Goal: Task Accomplishment & Management: Use online tool/utility

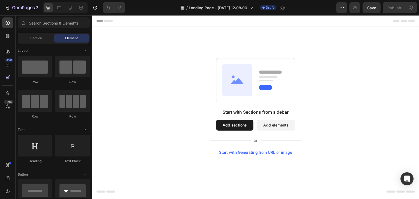
click at [262, 124] on button "Add elements" at bounding box center [276, 125] width 38 height 11
click at [240, 126] on button "Add sections" at bounding box center [234, 125] width 37 height 11
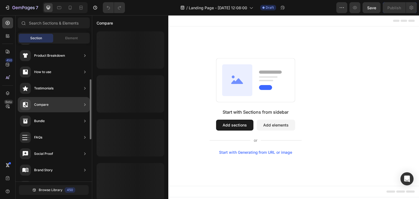
scroll to position [136, 0]
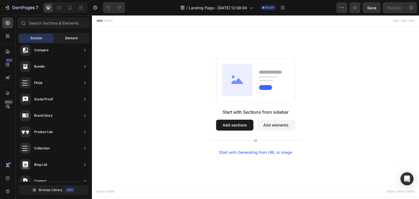
click at [73, 41] on div "Element" at bounding box center [71, 38] width 34 height 9
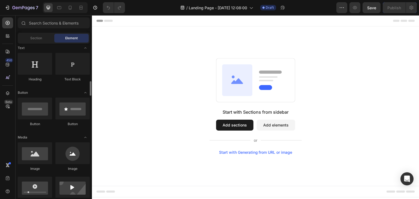
scroll to position [109, 0]
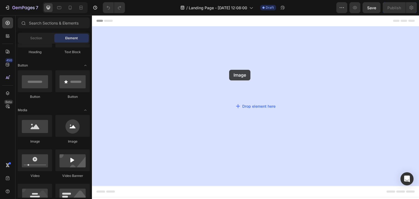
drag, startPoint x: 131, startPoint y: 140, endPoint x: 229, endPoint y: 70, distance: 121.0
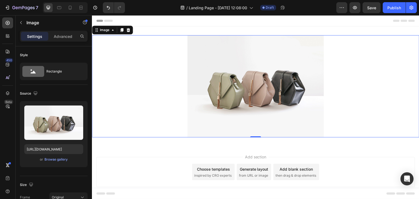
click at [254, 79] on img at bounding box center [255, 86] width 136 height 102
click at [67, 10] on div at bounding box center [70, 7] width 9 height 9
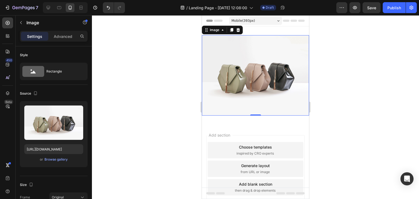
scroll to position [1, 0]
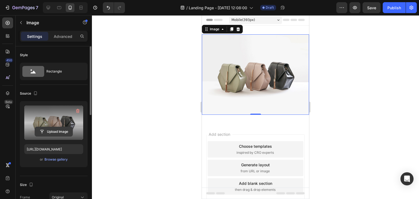
click at [56, 131] on input "file" at bounding box center [54, 131] width 38 height 9
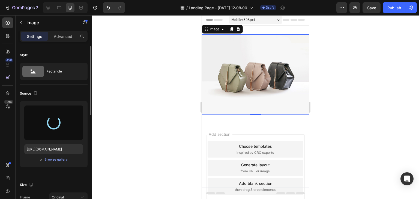
type input "[URL][DOMAIN_NAME]"
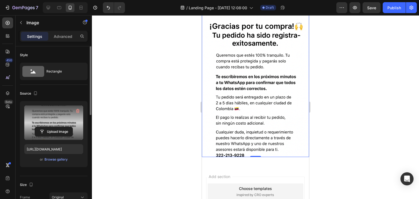
scroll to position [26, 0]
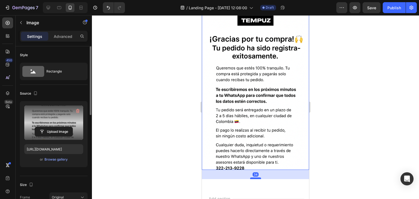
drag, startPoint x: 256, startPoint y: 162, endPoint x: 252, endPoint y: 172, distance: 9.9
click at [252, 177] on div at bounding box center [255, 178] width 11 height 2
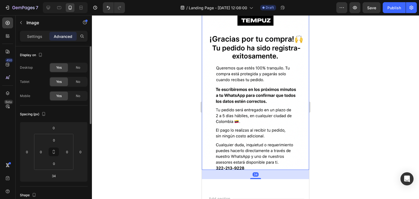
click at [179, 142] on div at bounding box center [255, 107] width 327 height 184
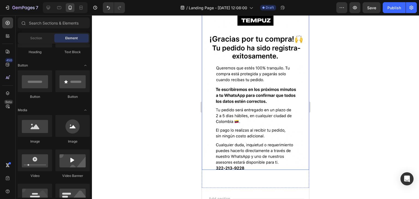
scroll to position [0, 0]
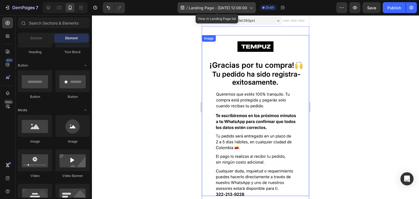
click at [237, 9] on span "Landing Page - [DATE] 12:08:00" at bounding box center [218, 8] width 58 height 6
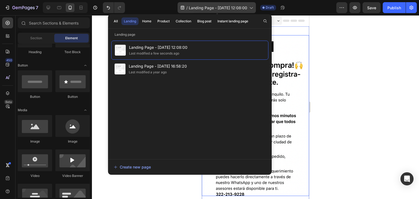
click at [196, 7] on span "Landing Page - [DATE] 12:08:00" at bounding box center [218, 8] width 58 height 6
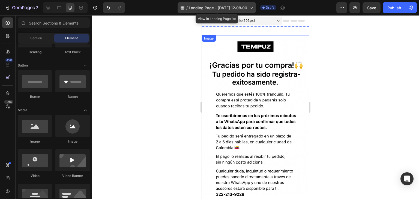
click at [196, 7] on span "Landing Page - [DATE] 12:08:00" at bounding box center [218, 8] width 58 height 6
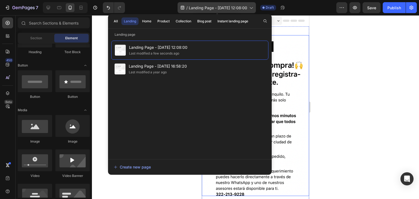
click at [196, 7] on span "Landing Page - [DATE] 12:08:00" at bounding box center [218, 8] width 58 height 6
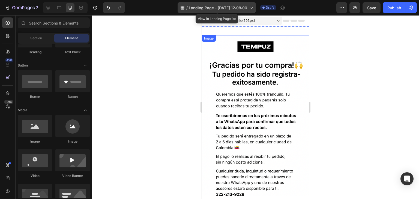
click at [196, 7] on span "Landing Page - [DATE] 12:08:00" at bounding box center [218, 8] width 58 height 6
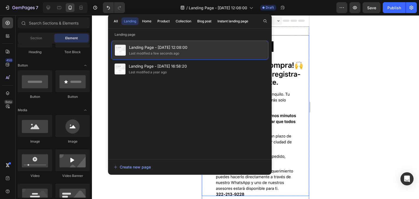
click at [162, 49] on span "Landing Page - [DATE] 12:08:00" at bounding box center [158, 47] width 58 height 7
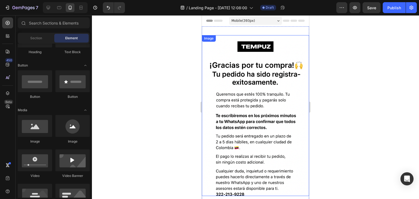
click at [162, 49] on span "Landing Page - [DATE] 12:08:00" at bounding box center [158, 47] width 58 height 7
click at [162, 49] on div at bounding box center [255, 107] width 327 height 184
click at [343, 8] on icon "button" at bounding box center [343, 7] width 1 height 1
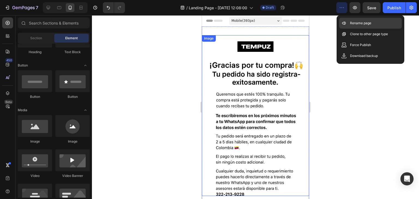
click at [354, 29] on div "Rename page" at bounding box center [370, 34] width 63 height 11
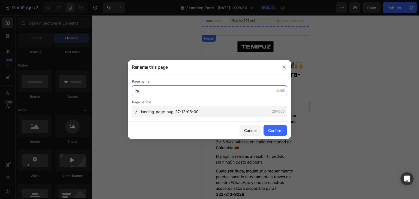
type input "P"
type input "Thank you page 1"
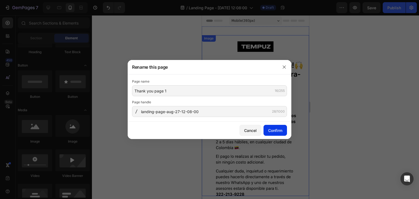
click at [271, 129] on div "Confirm" at bounding box center [275, 131] width 14 height 6
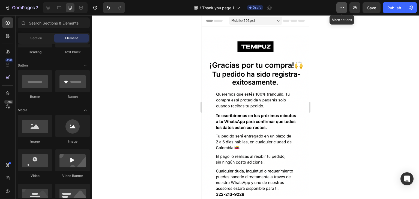
click at [341, 7] on icon "button" at bounding box center [341, 7] width 5 height 5
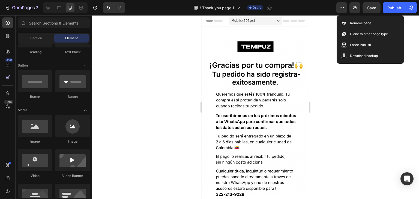
click at [360, 67] on div at bounding box center [255, 107] width 327 height 184
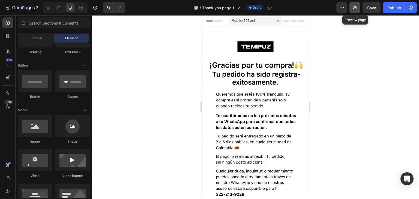
click at [358, 9] on button "button" at bounding box center [354, 7] width 11 height 11
